Goal: Transaction & Acquisition: Purchase product/service

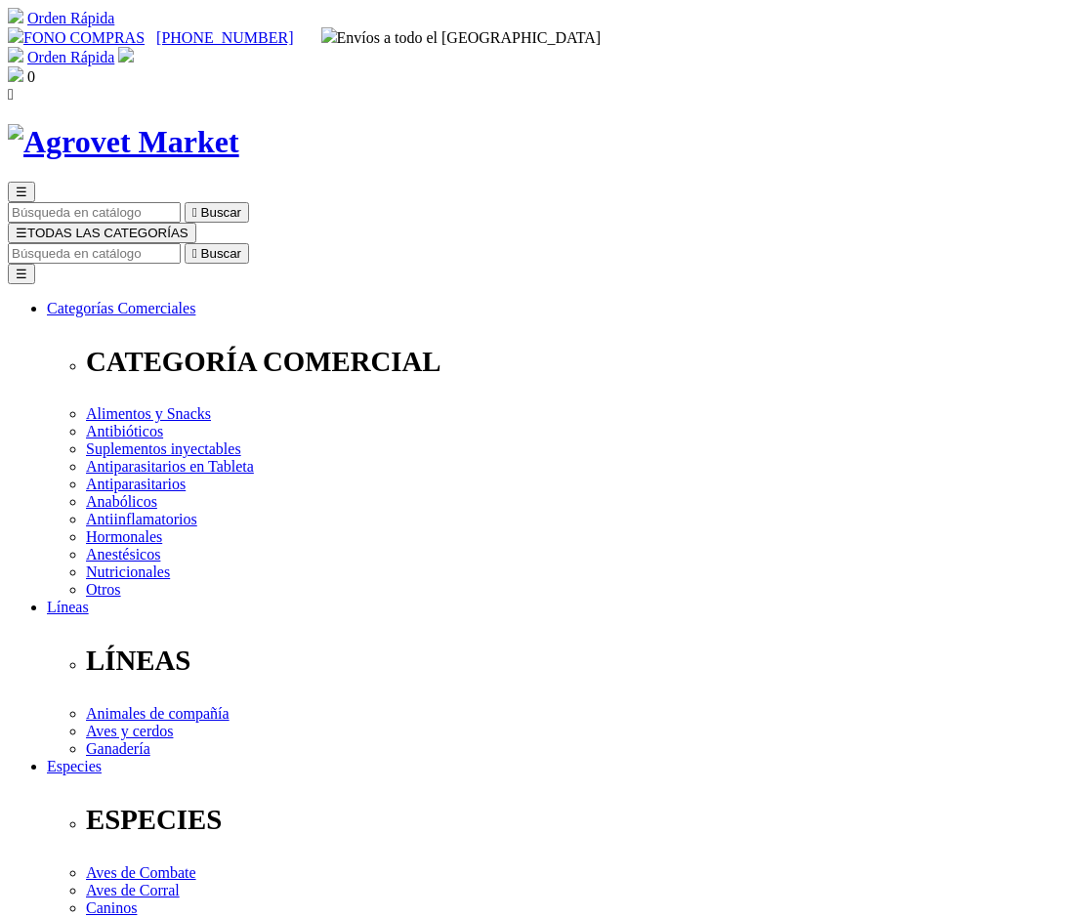
drag, startPoint x: 562, startPoint y: 332, endPoint x: 841, endPoint y: 335, distance: 279.3
copy h1 "Curabicheras Kerkus Plata"
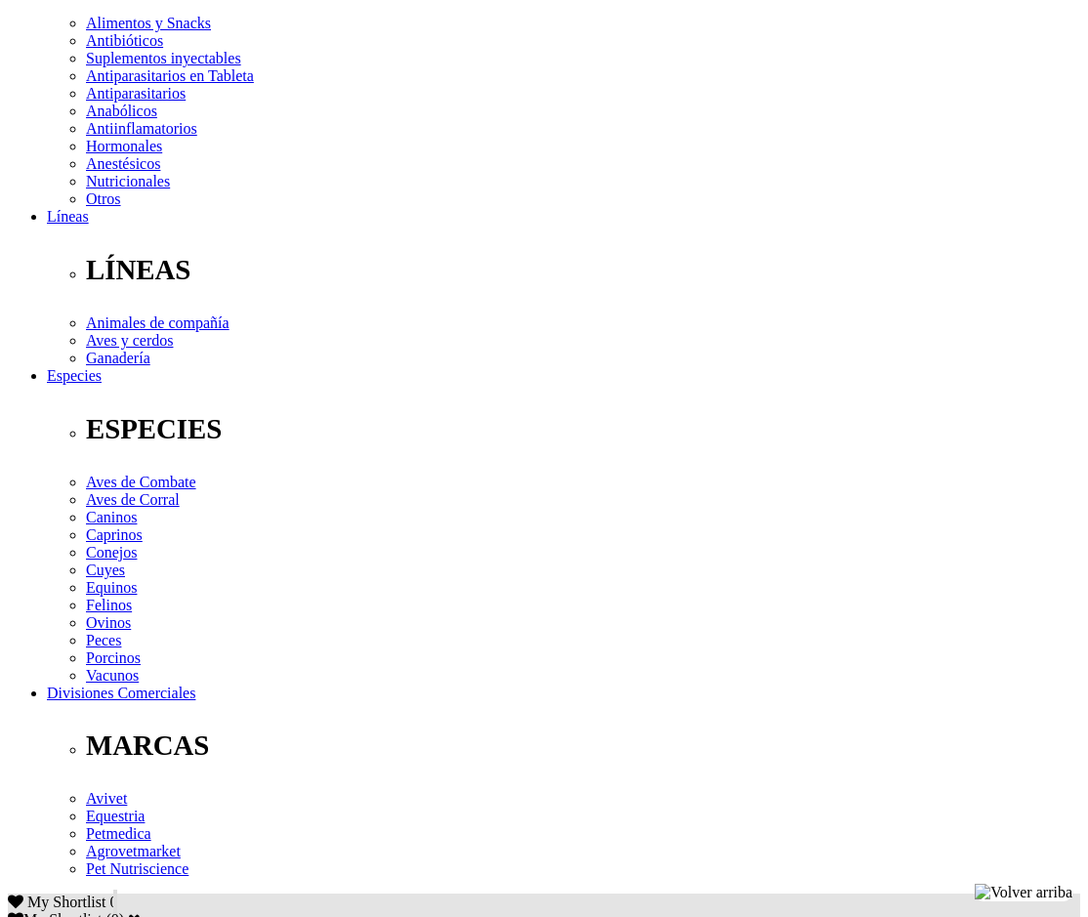
scroll to position [488, 0]
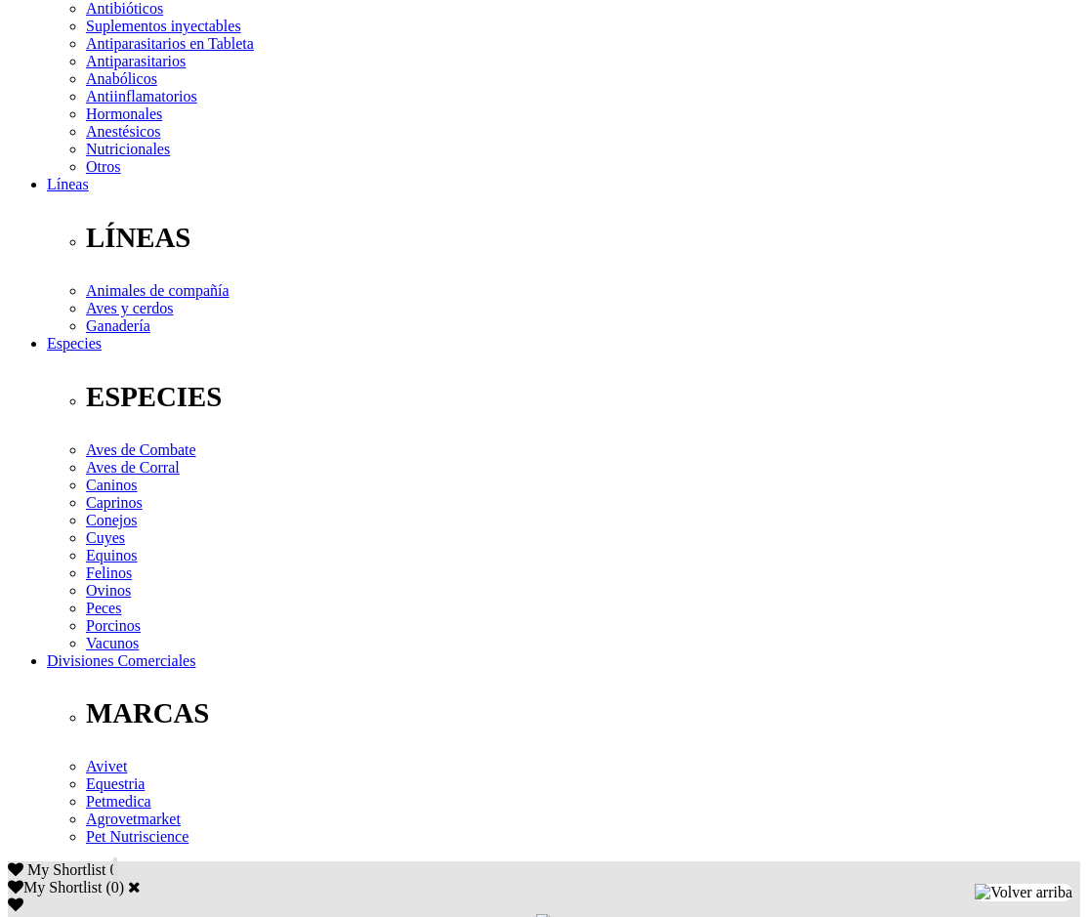
scroll to position [391, 0]
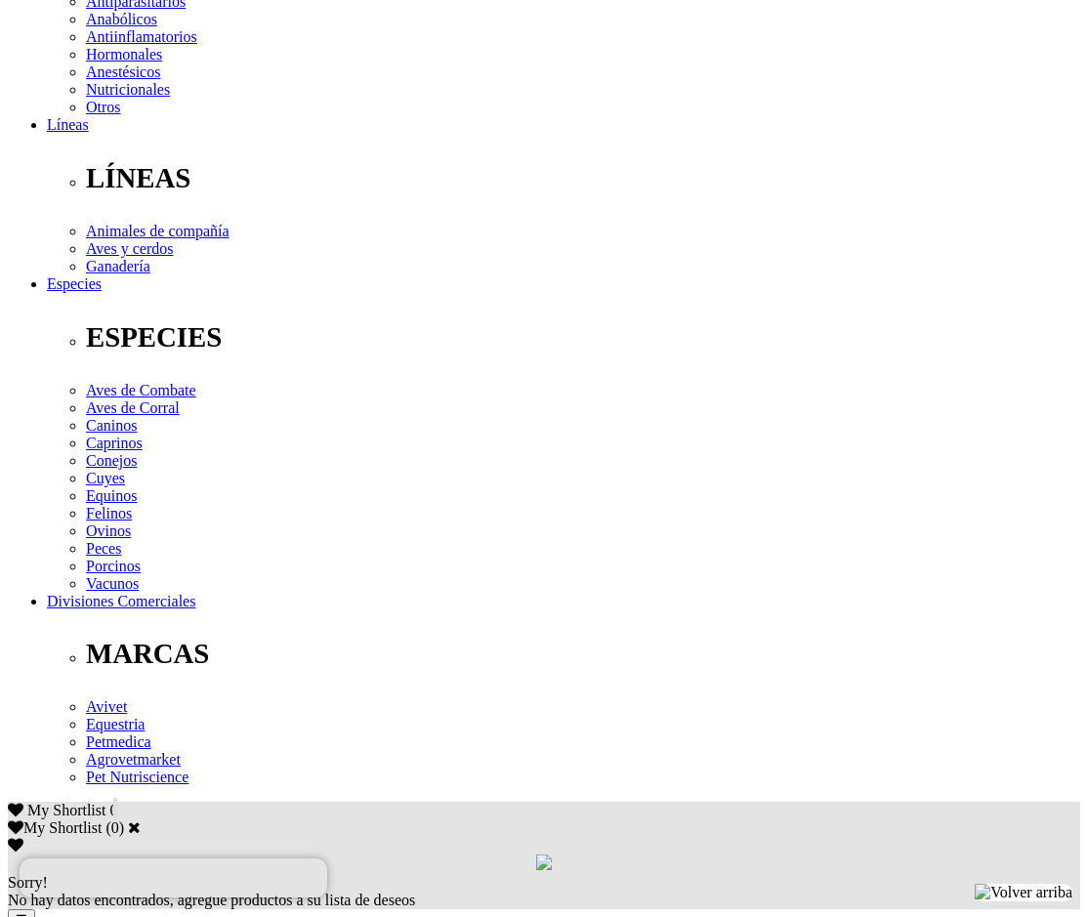
scroll to position [488, 0]
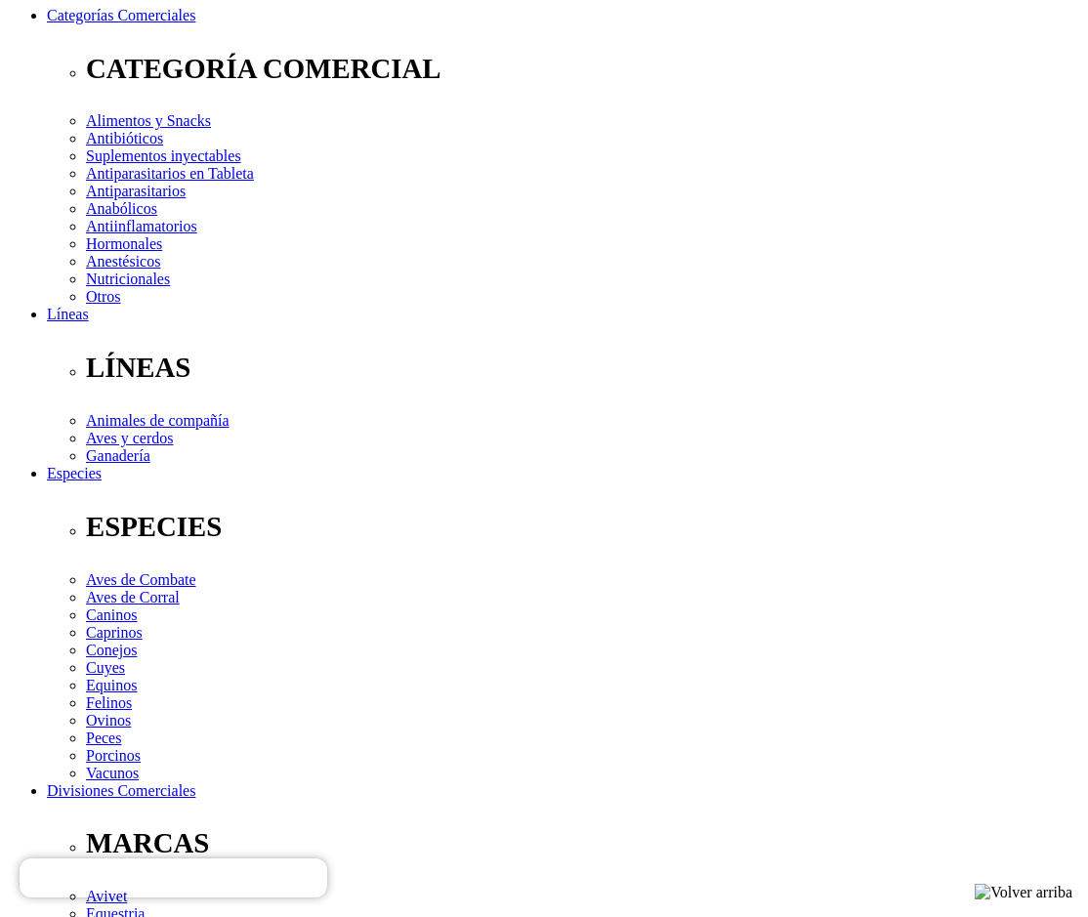
scroll to position [195, 0]
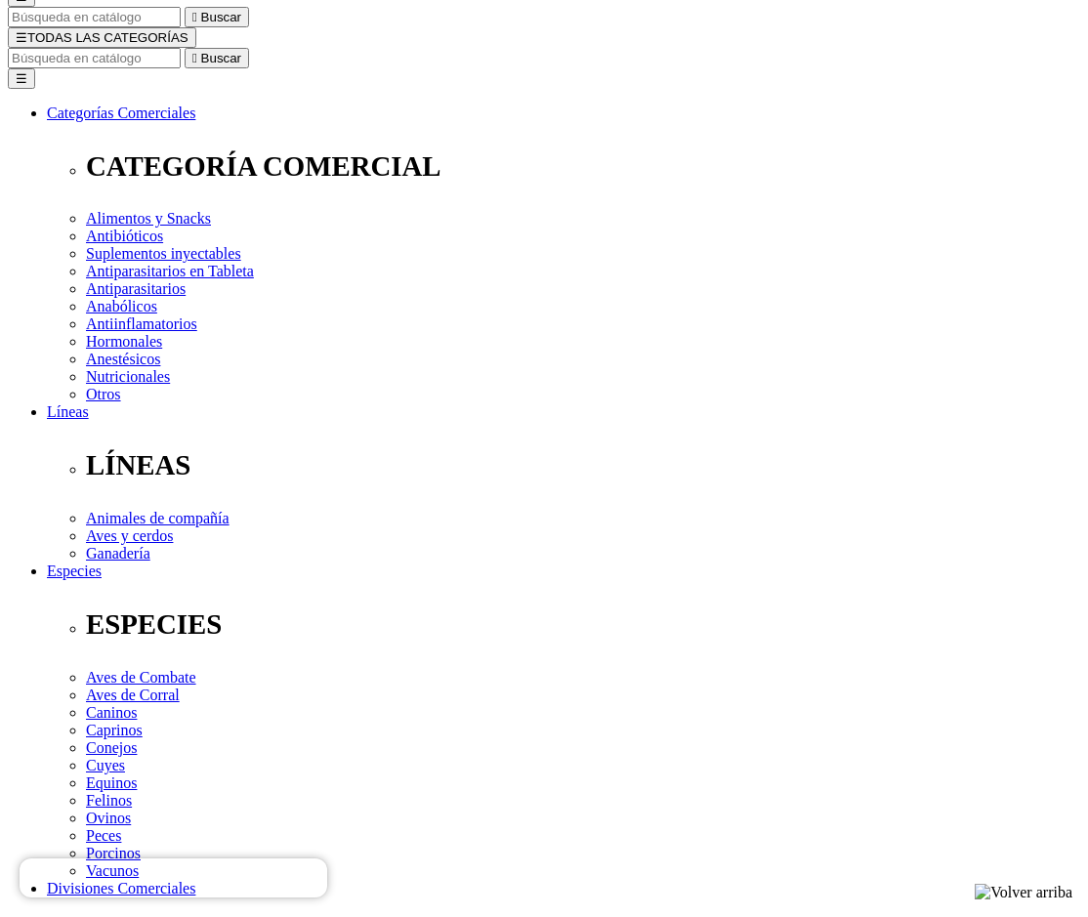
select select "3"
drag, startPoint x: 559, startPoint y: 136, endPoint x: 713, endPoint y: 141, distance: 154.4
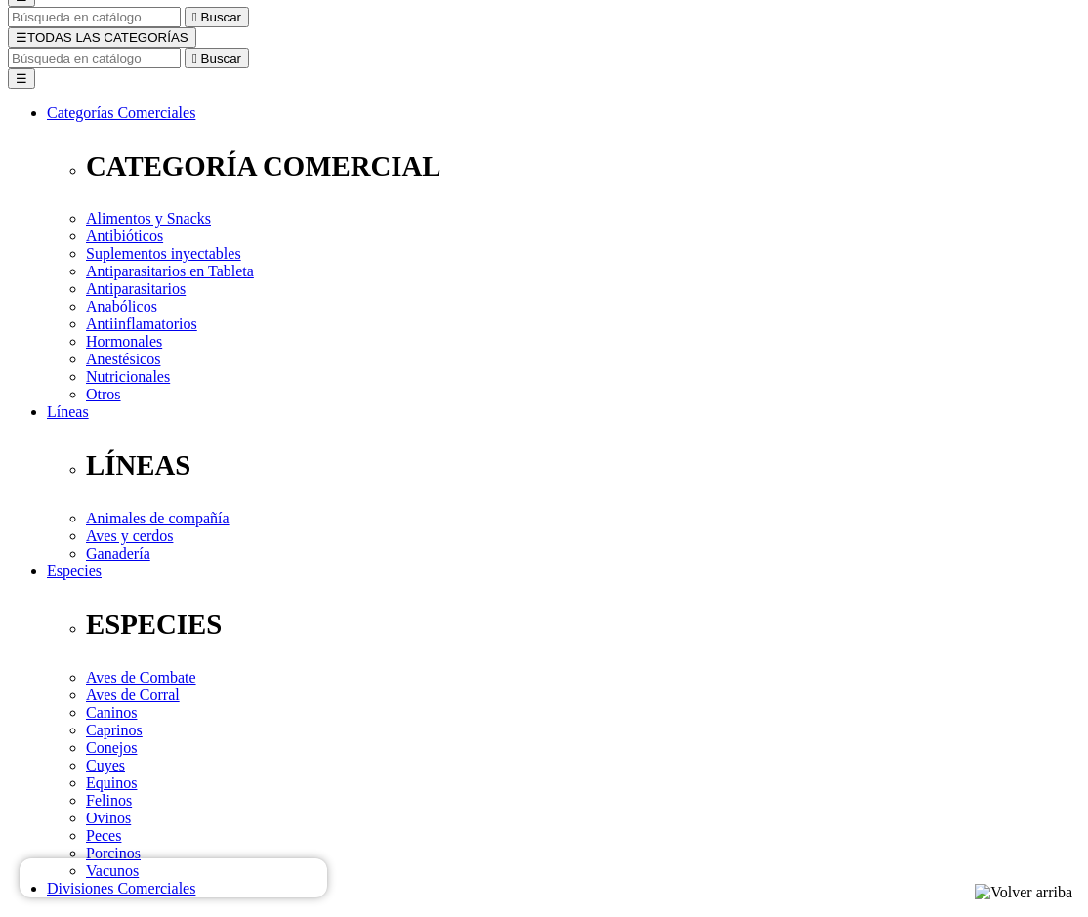
copy h1 "Hepato-Ject®"
drag, startPoint x: 719, startPoint y: 299, endPoint x: 739, endPoint y: 277, distance: 29.7
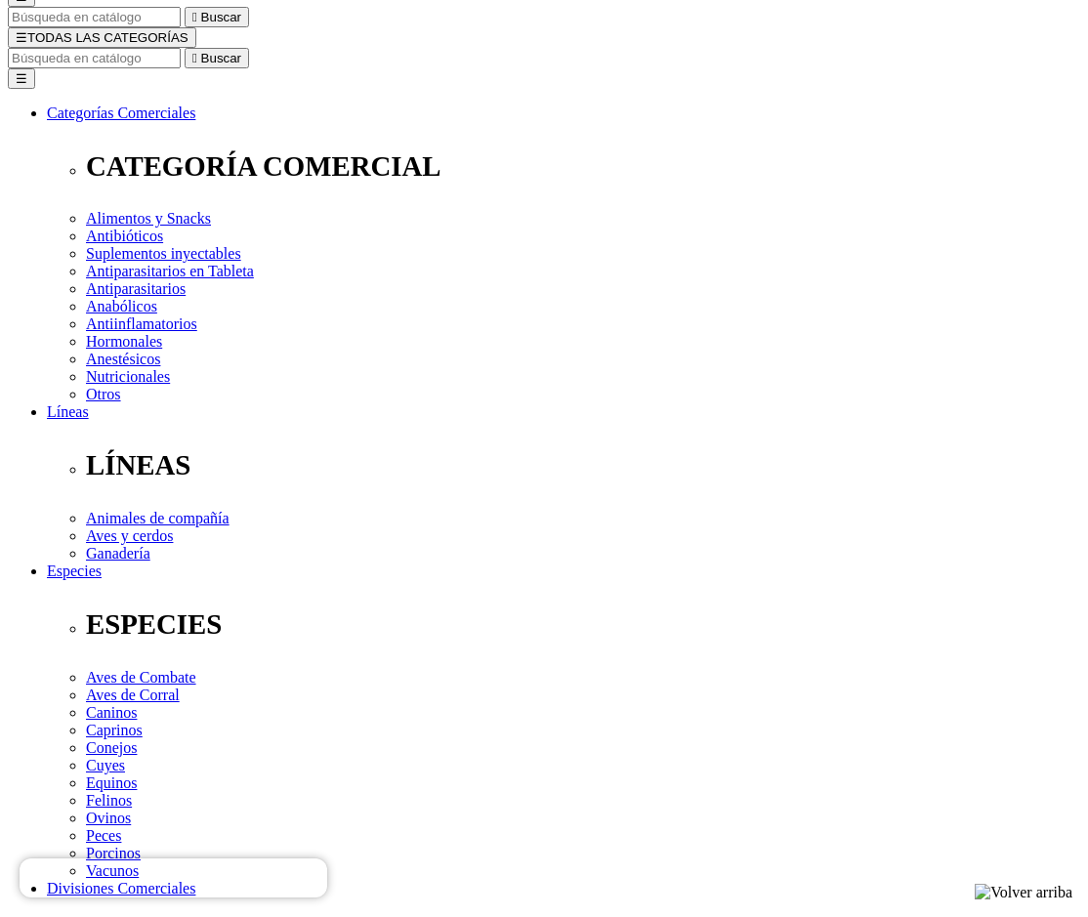
select select "4"
